Goal: Transaction & Acquisition: Purchase product/service

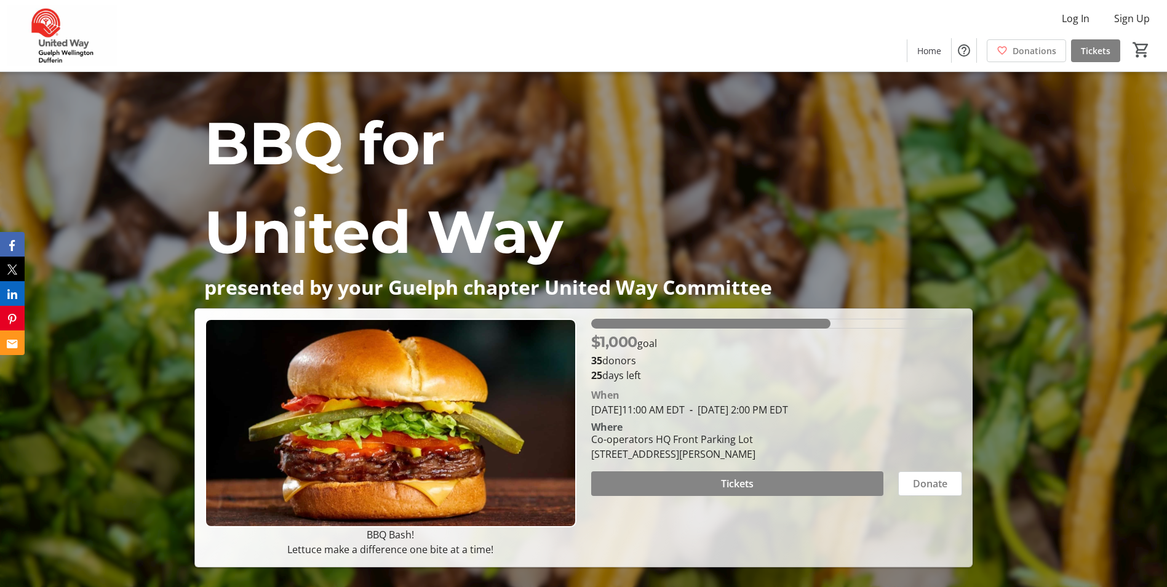
click at [733, 487] on span "Tickets" at bounding box center [737, 483] width 33 height 15
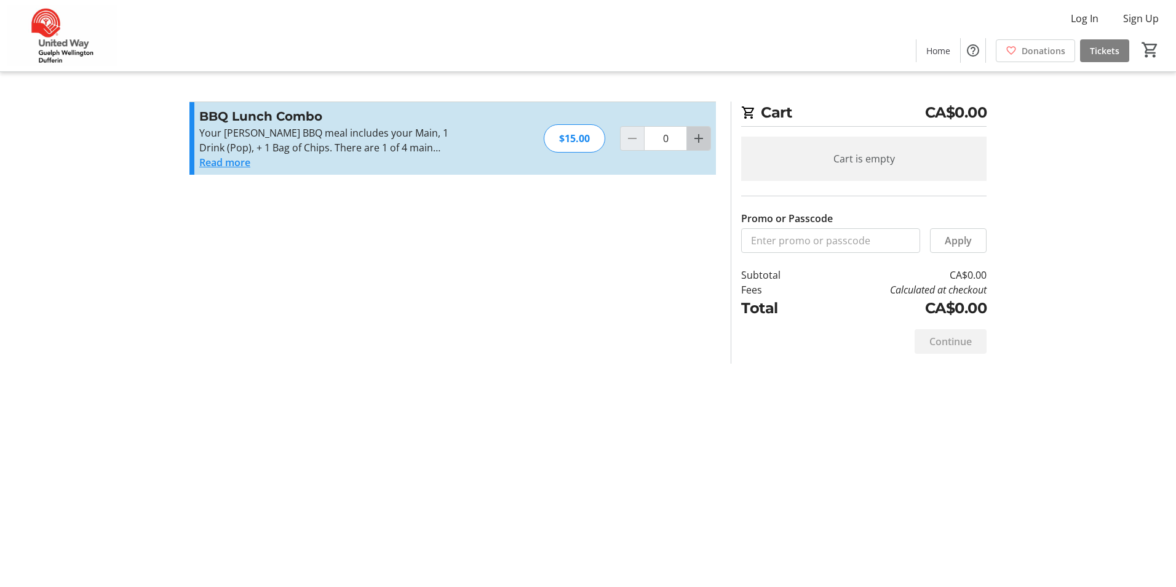
click at [691, 144] on mat-icon "Increment by one" at bounding box center [698, 138] width 15 height 15
type input "1"
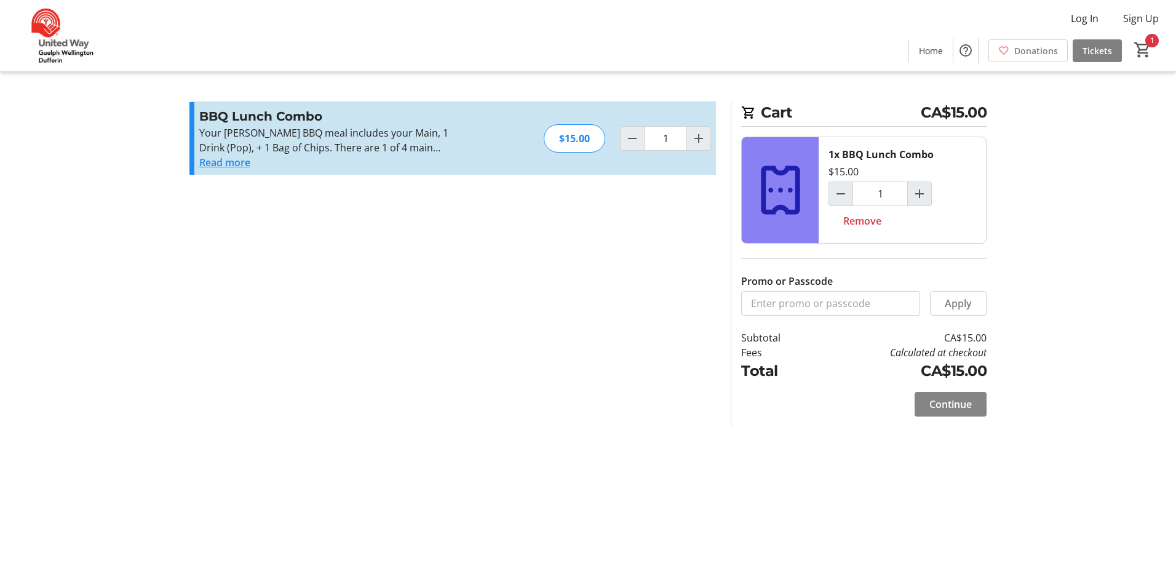
click at [942, 410] on span "Continue" at bounding box center [950, 404] width 42 height 15
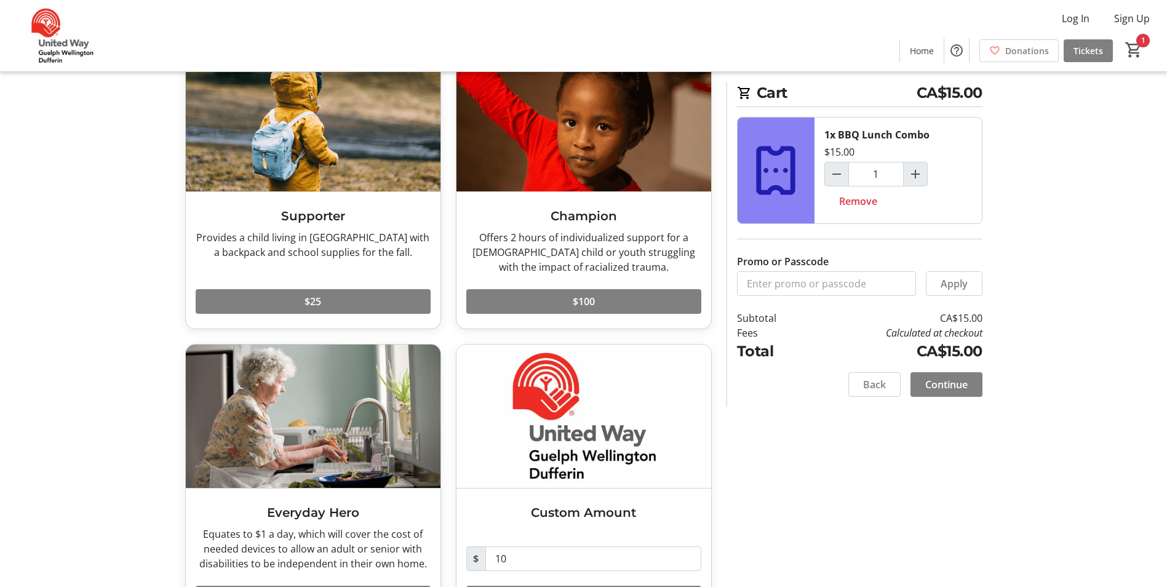
scroll to position [22, 0]
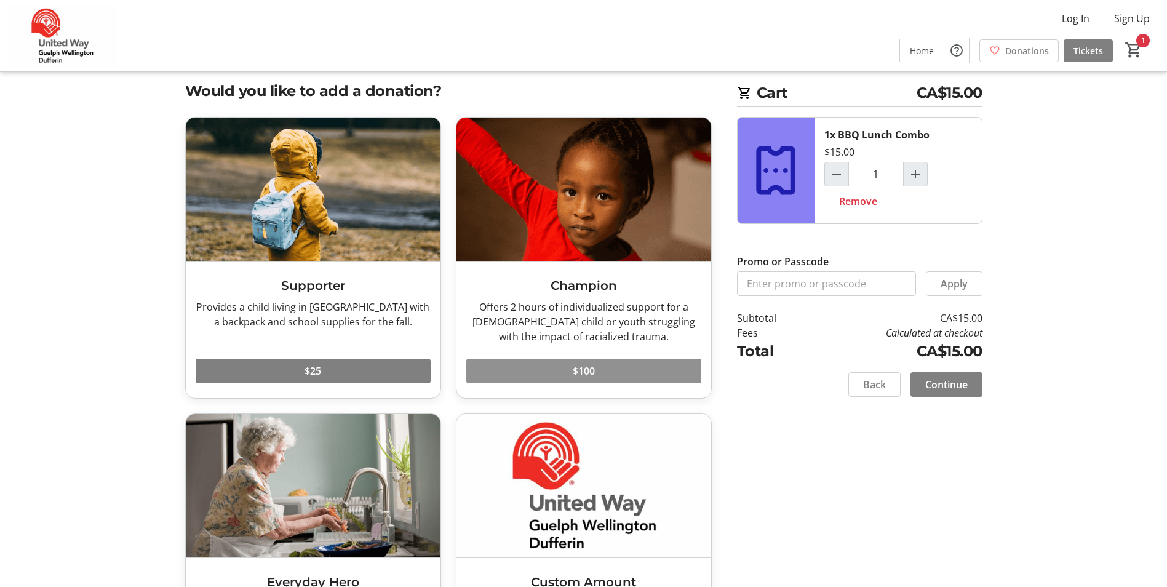
click at [598, 373] on span at bounding box center [583, 371] width 235 height 30
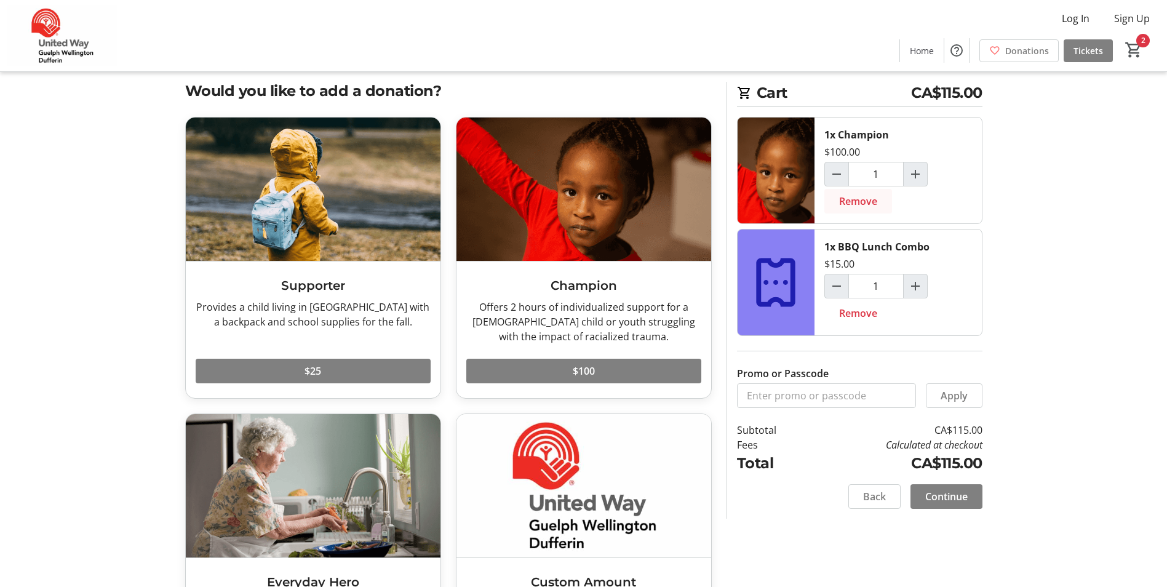
click at [840, 203] on span "Remove" at bounding box center [858, 201] width 38 height 15
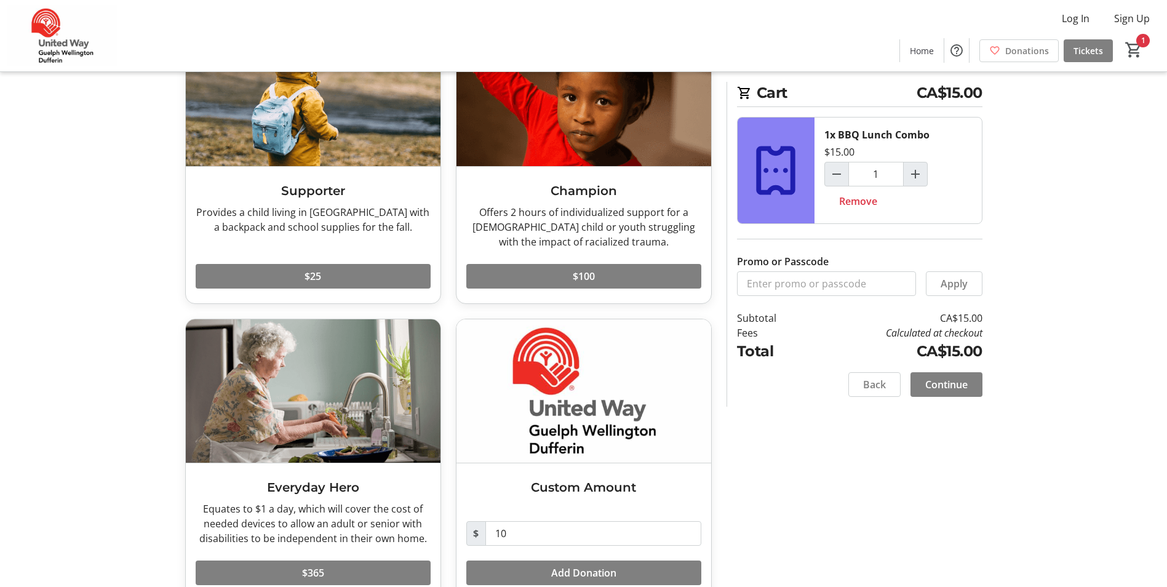
scroll to position [145, 0]
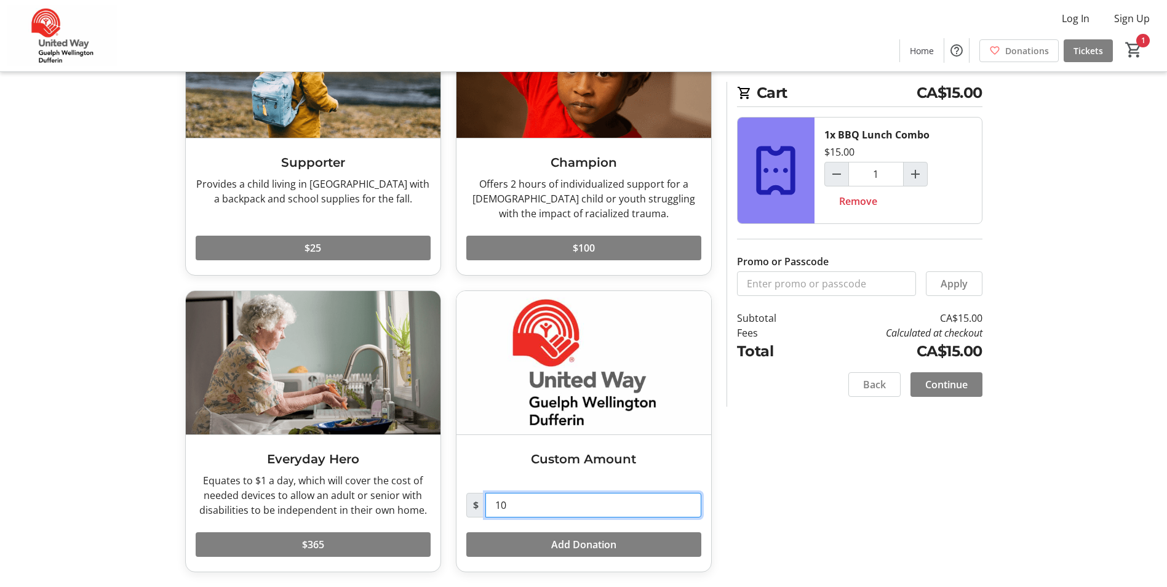
click at [542, 506] on input "10" at bounding box center [593, 505] width 216 height 25
type input "100"
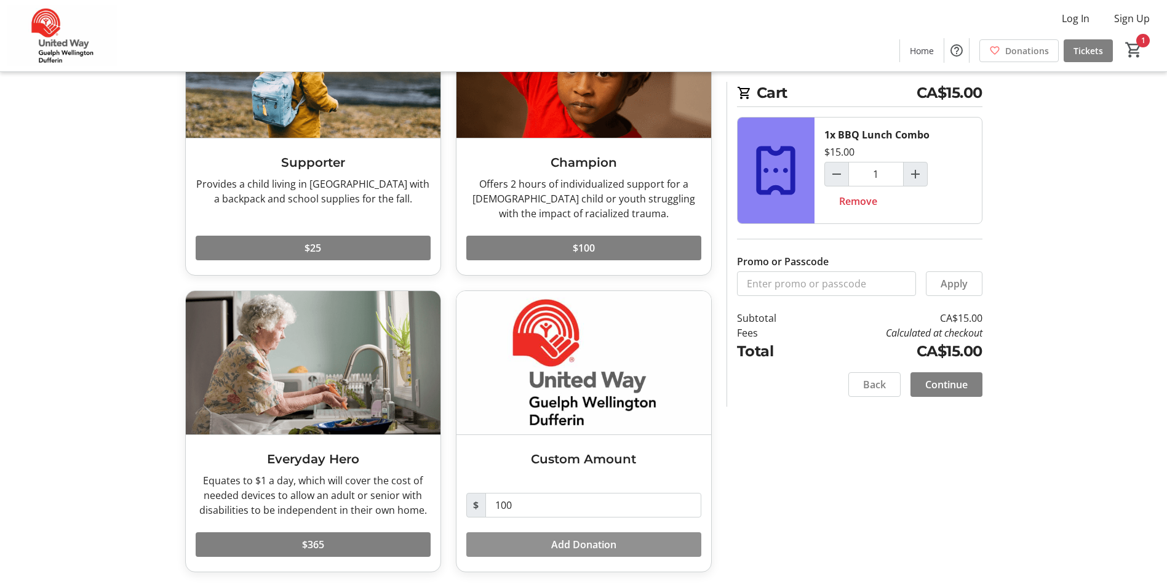
click at [579, 544] on span "Add Donation" at bounding box center [583, 544] width 65 height 15
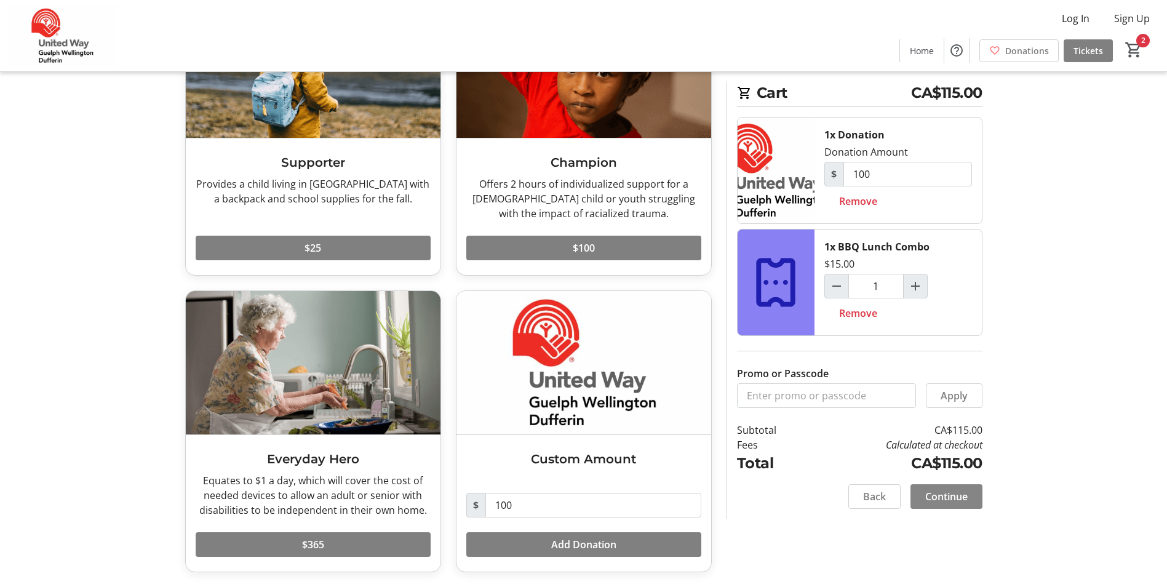
click at [965, 503] on span "Continue" at bounding box center [946, 496] width 42 height 15
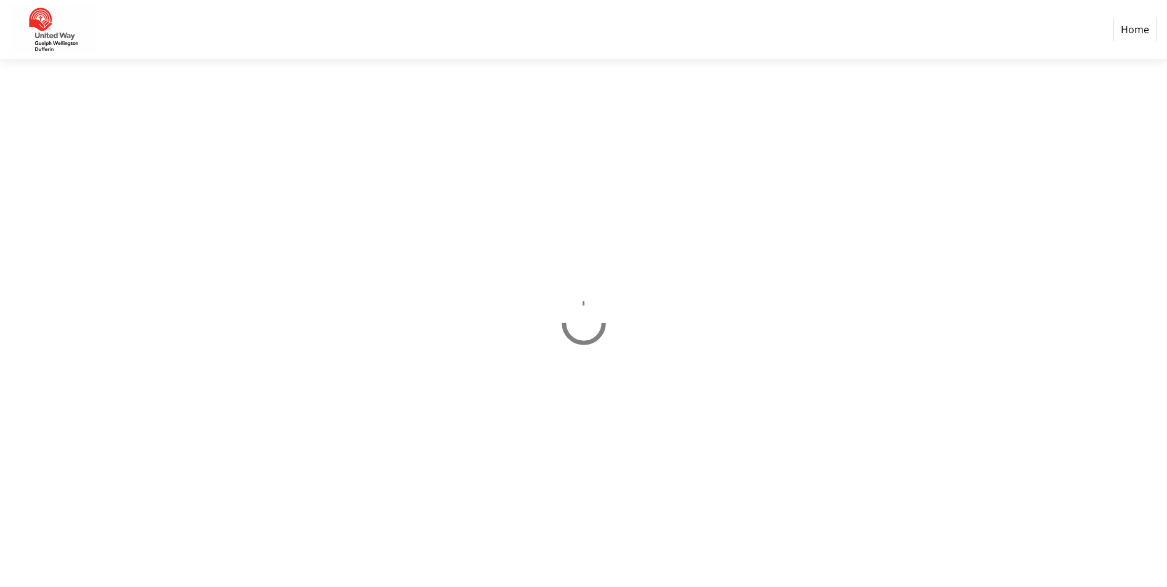
select select "CA"
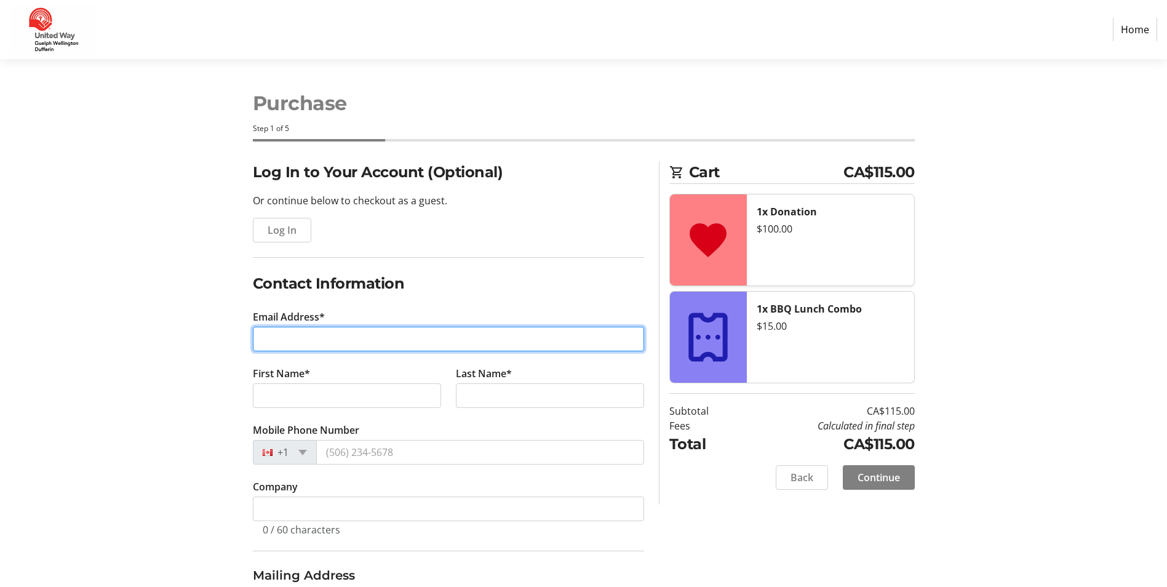
click at [309, 341] on input "Email Address*" at bounding box center [448, 339] width 391 height 25
type input "[PERSON_NAME][EMAIL_ADDRESS][DOMAIN_NAME]"
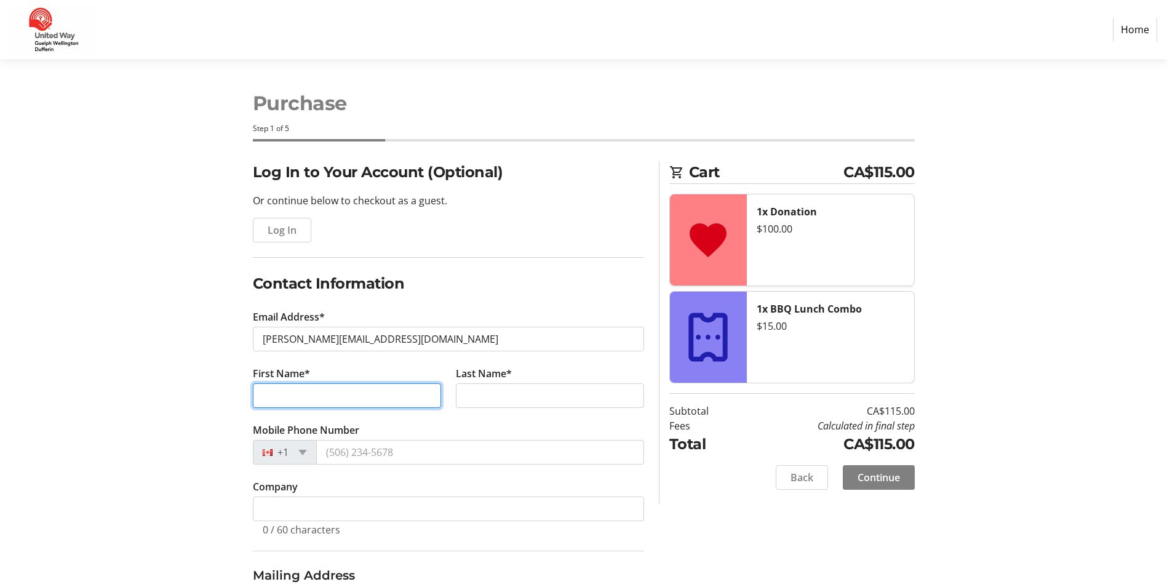
type input "[PERSON_NAME]"
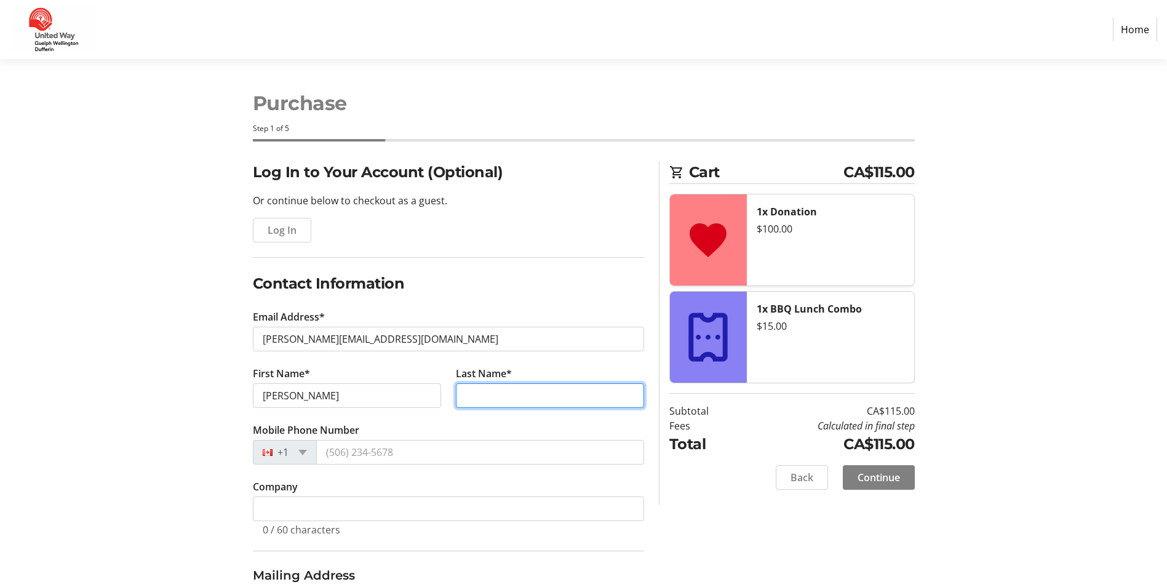
type input "Mably"
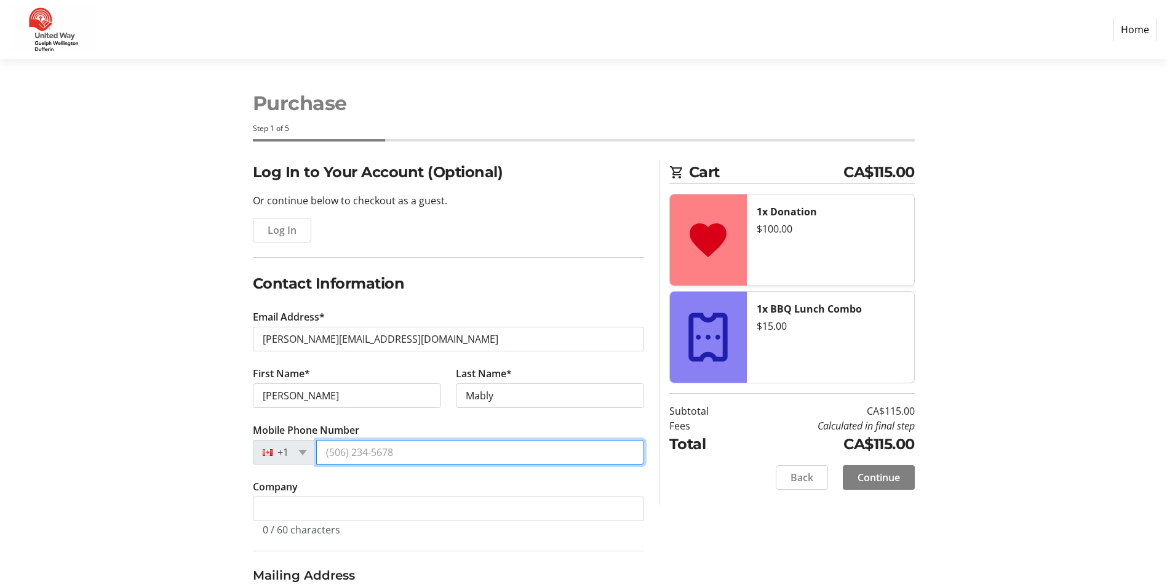
type input "[PHONE_NUMBER]"
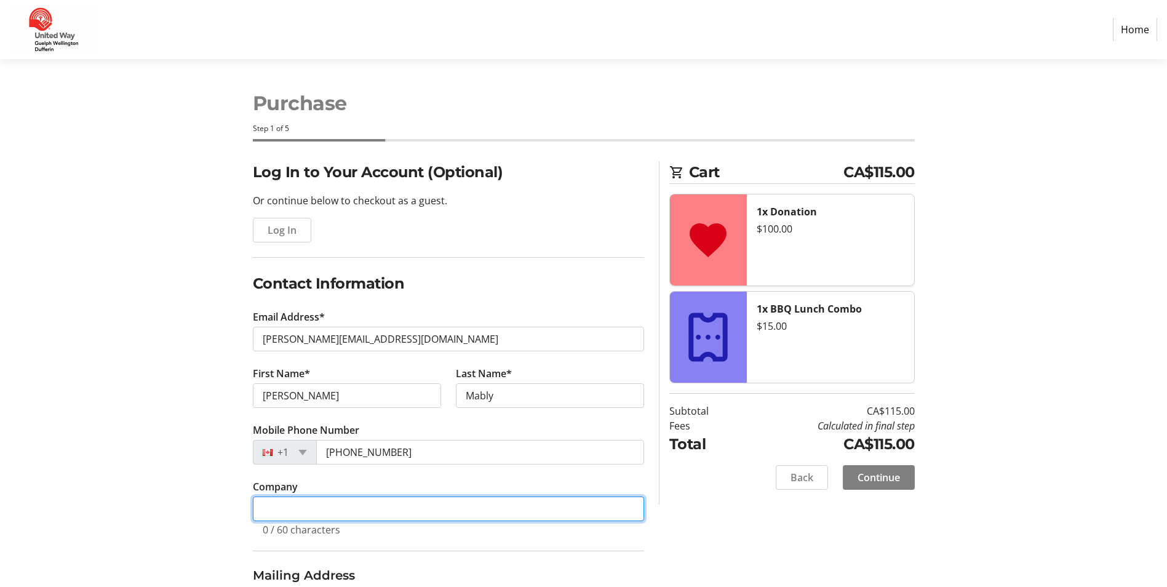
type input "Co-operators Insurance and Financial Services"
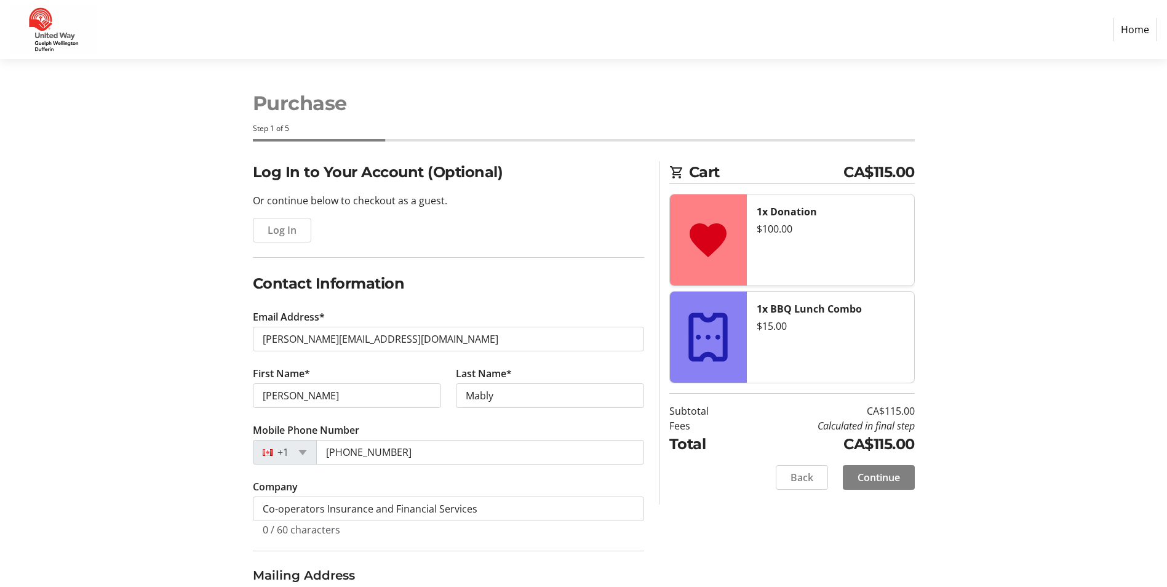
type input "[STREET_ADDRESS][PERSON_NAME]"
type input "Etobicoke"
select select "ON"
type input "M9A 2Y8"
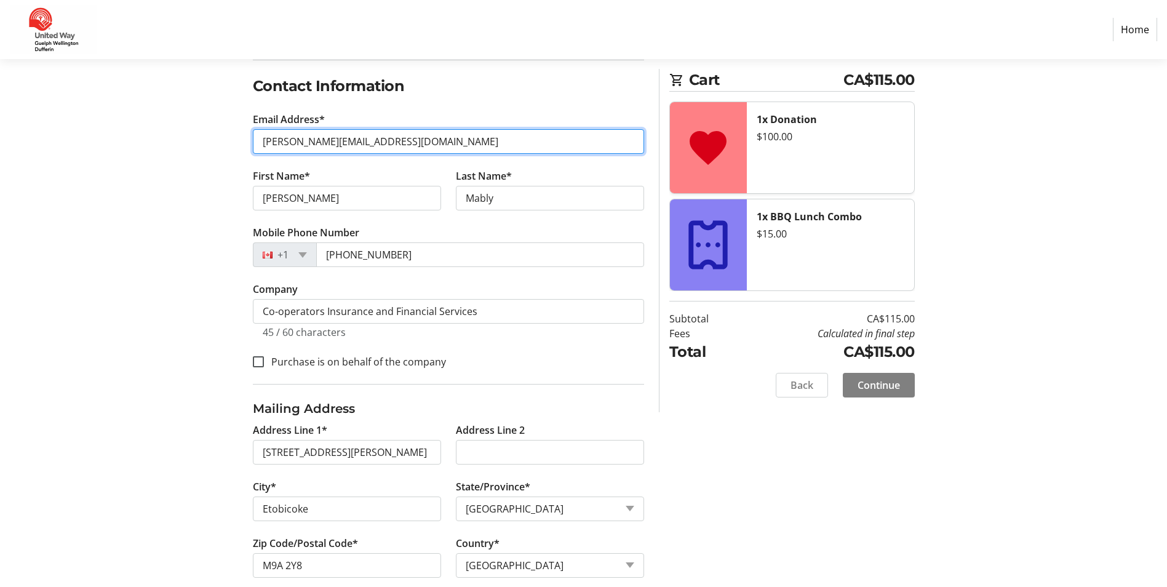
scroll to position [218, 0]
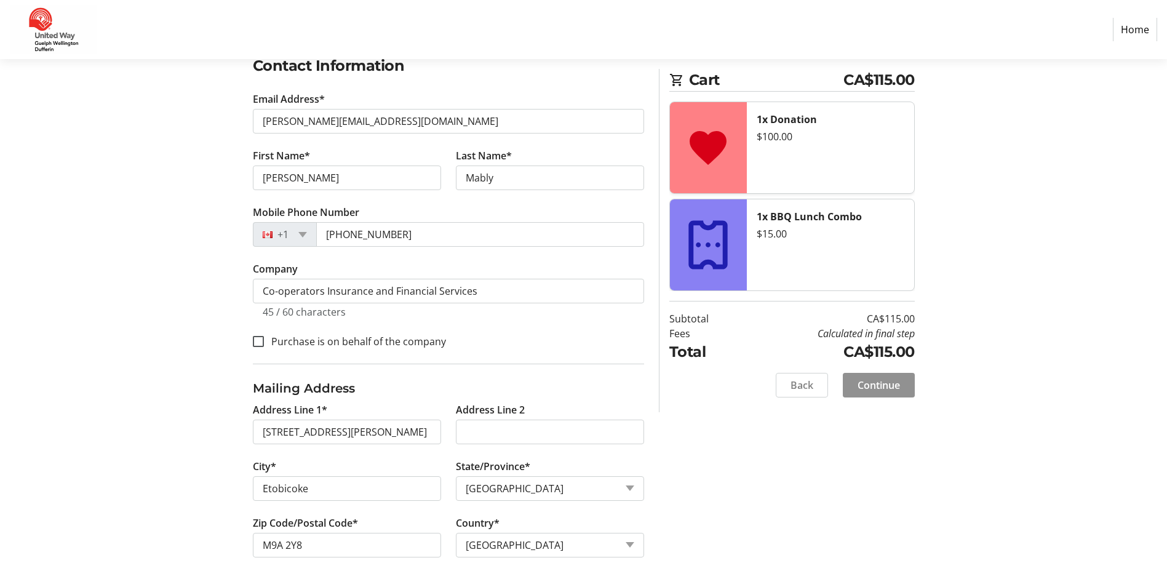
click at [894, 382] on span "Continue" at bounding box center [878, 385] width 42 height 15
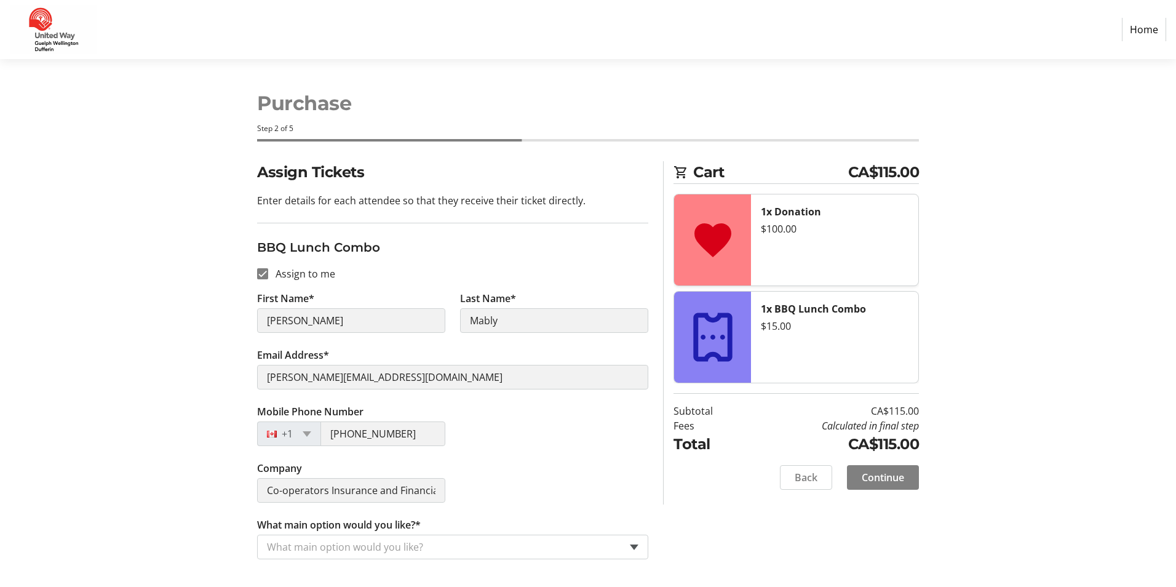
click at [632, 547] on span at bounding box center [634, 547] width 9 height 6
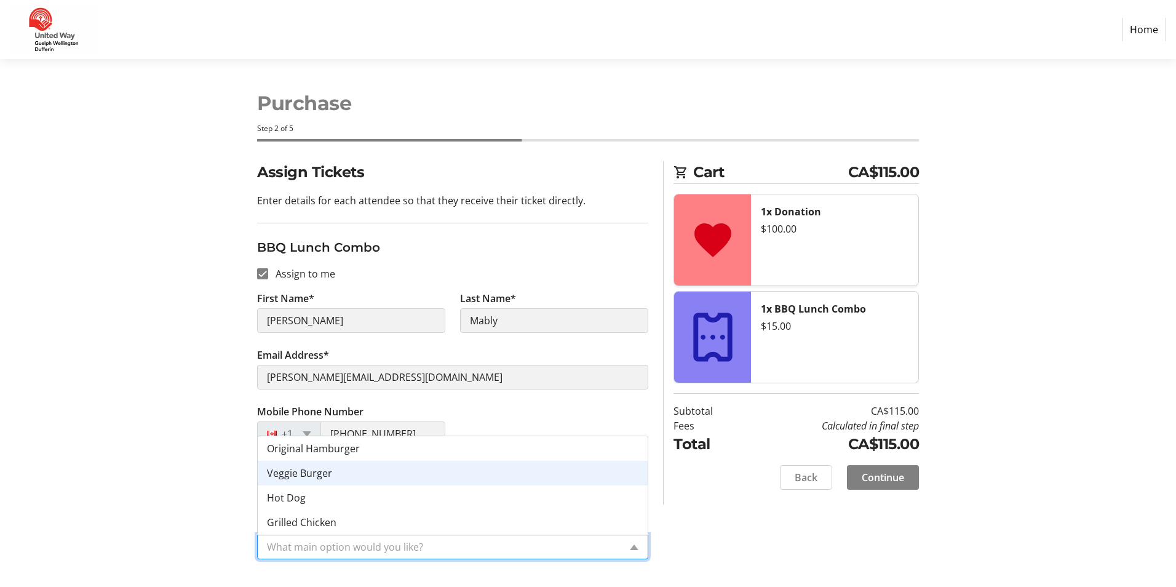
click at [303, 476] on span "Veggie Burger" at bounding box center [299, 473] width 65 height 14
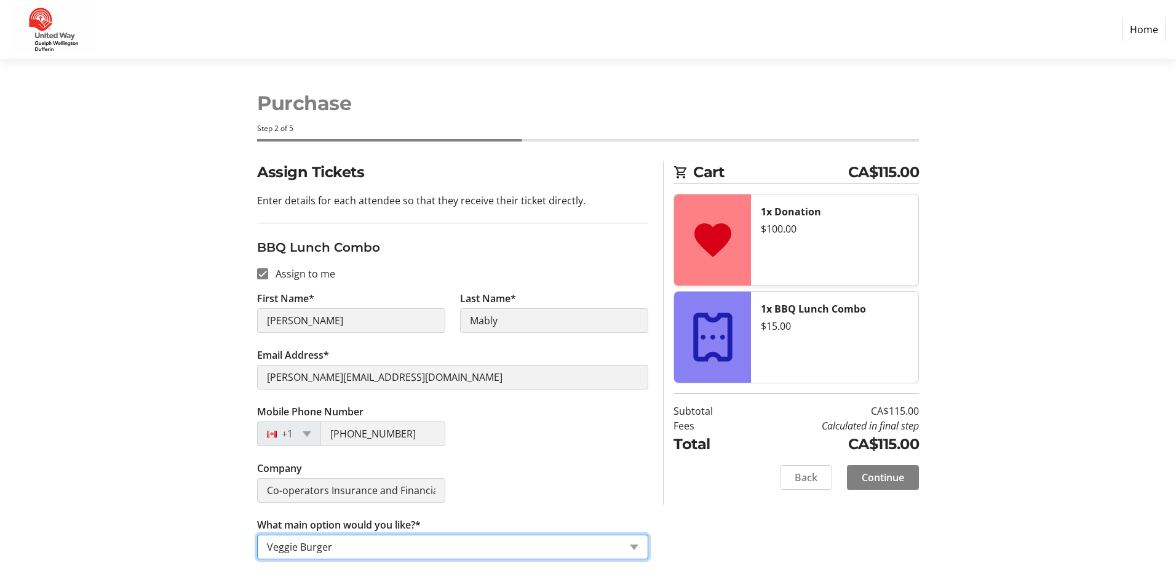
click at [906, 479] on span at bounding box center [883, 478] width 72 height 30
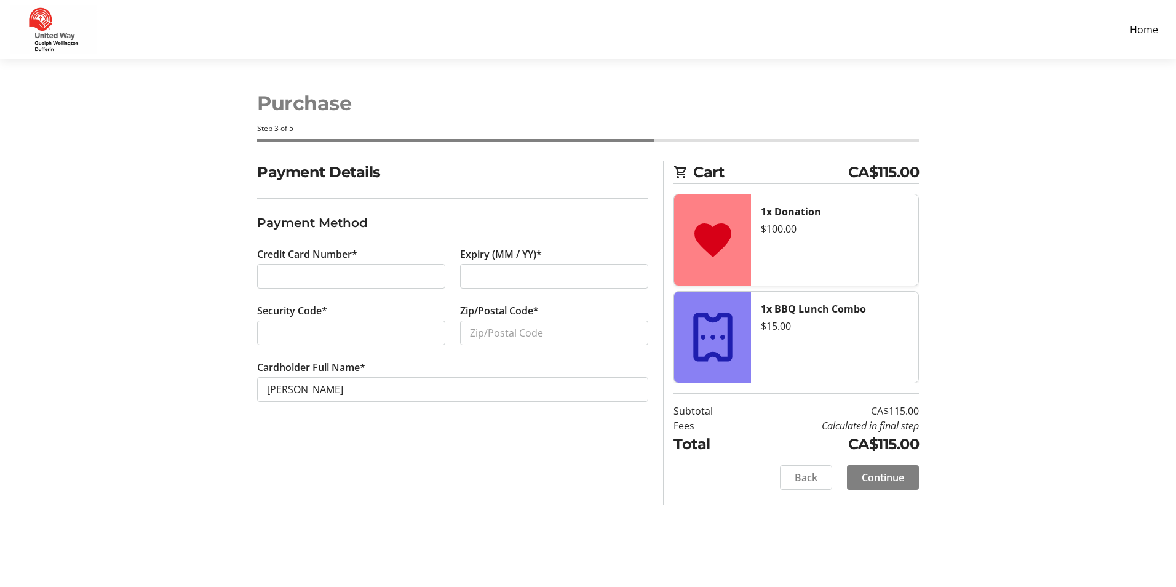
click at [301, 264] on div at bounding box center [351, 276] width 188 height 25
click at [469, 338] on input "Zip/Postal Code*" at bounding box center [554, 332] width 188 height 25
type input "M9A 2Y8"
click at [885, 480] on span "Continue" at bounding box center [883, 477] width 42 height 15
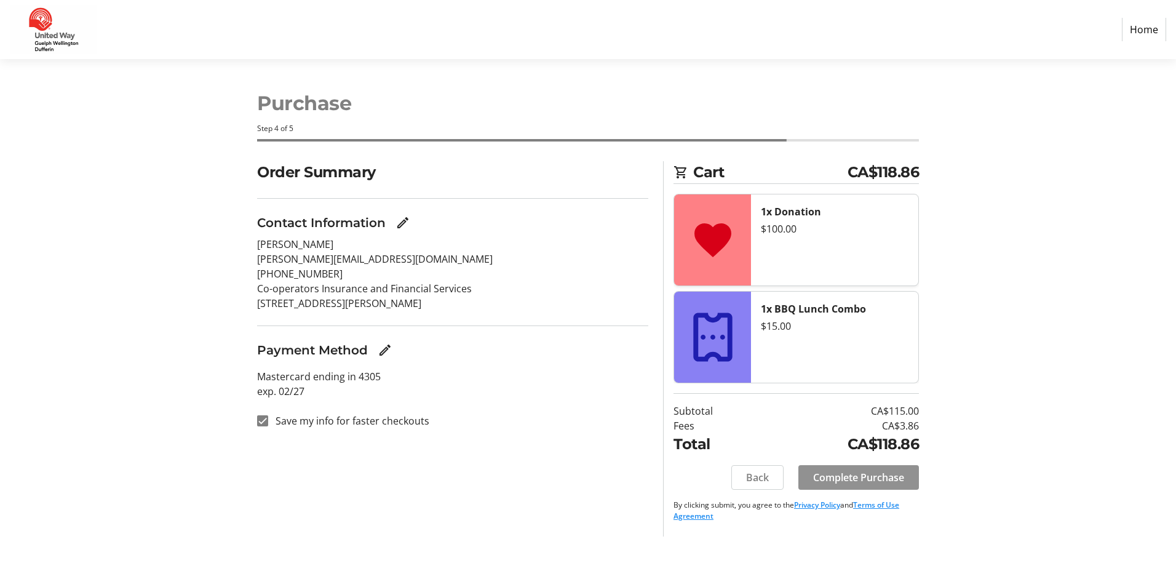
click at [856, 480] on span "Complete Purchase" at bounding box center [858, 477] width 91 height 15
